Goal: Information Seeking & Learning: Learn about a topic

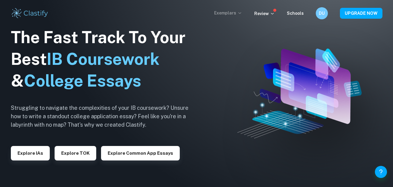
click at [223, 13] on p "Exemplars" at bounding box center [228, 13] width 28 height 7
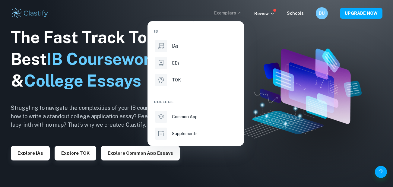
drag, startPoint x: 176, startPoint y: 47, endPoint x: 229, endPoint y: 99, distance: 73.3
click at [176, 47] on p "IAs" at bounding box center [175, 46] width 6 height 7
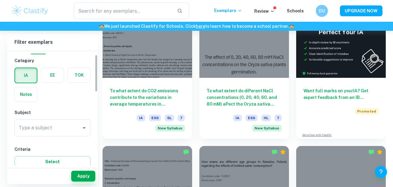
scroll to position [11, 0]
click at [69, 132] on input "Type a subject" at bounding box center [47, 127] width 61 height 11
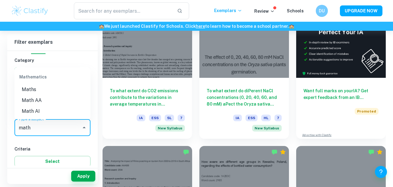
click at [36, 111] on li "Math AI" at bounding box center [52, 111] width 76 height 11
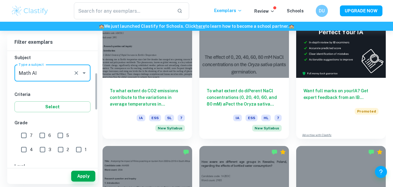
scroll to position [66, 0]
type input "Math AI"
click at [20, 135] on input "7" at bounding box center [24, 135] width 12 height 12
checkbox input "true"
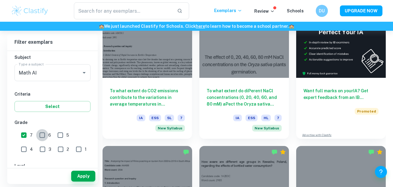
click at [39, 134] on input "6" at bounding box center [42, 135] width 12 height 12
checkbox input "true"
click at [80, 174] on button "Apply" at bounding box center [83, 176] width 24 height 11
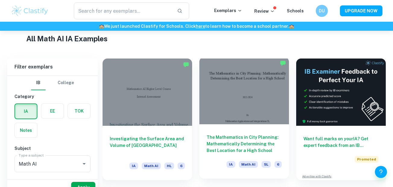
scroll to position [156, 0]
